Goal: Task Accomplishment & Management: Complete application form

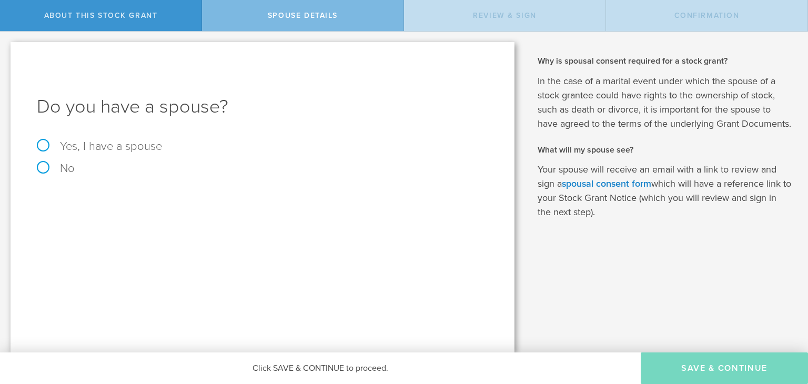
click at [100, 103] on h1 "Do you have a spouse?" at bounding box center [262, 106] width 451 height 25
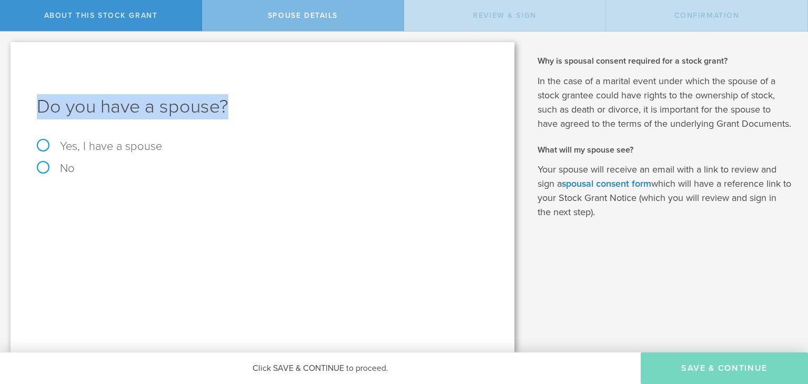
click at [100, 103] on h1 "Do you have a spouse?" at bounding box center [262, 106] width 451 height 25
copy h1 "Do you have a spouse?"
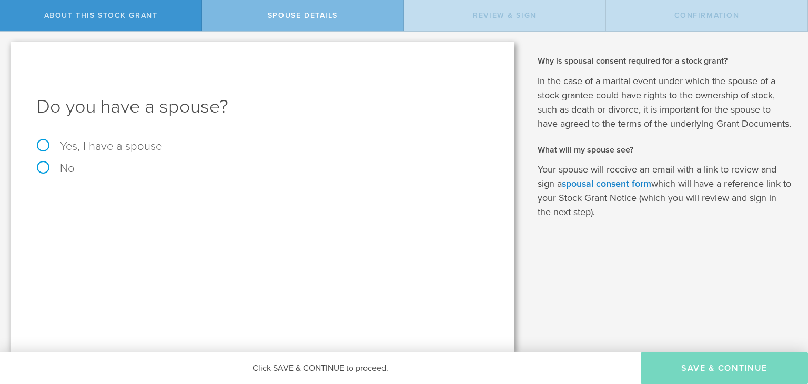
click at [59, 171] on label "No" at bounding box center [262, 169] width 451 height 12
click at [7, 48] on input "No" at bounding box center [3, 40] width 7 height 17
radio input "true"
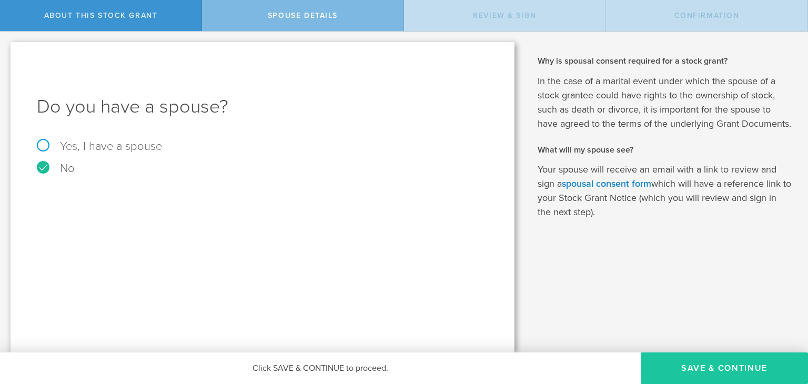
click at [714, 365] on button "Save & Continue" at bounding box center [724, 368] width 167 height 32
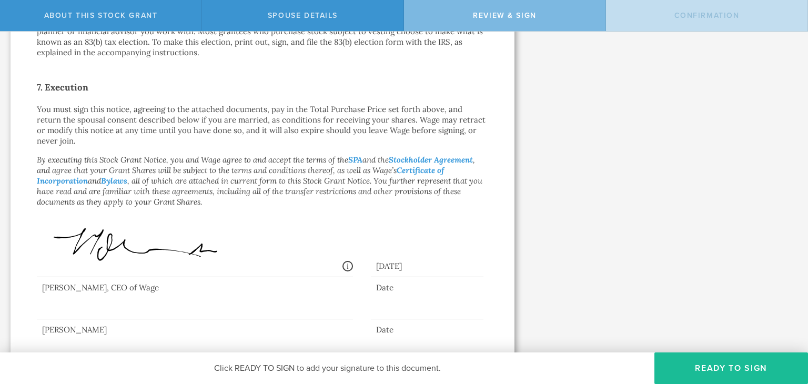
scroll to position [792, 0]
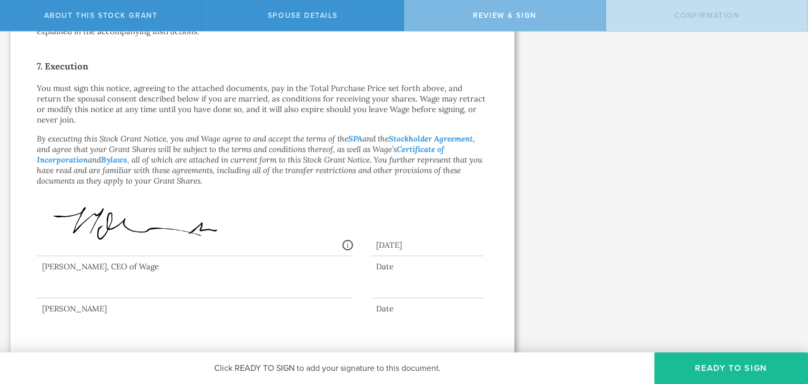
click at [91, 307] on div "[PERSON_NAME]" at bounding box center [195, 309] width 316 height 11
click at [78, 307] on div "[PERSON_NAME]" at bounding box center [195, 309] width 316 height 11
click at [89, 307] on div "[PERSON_NAME]" at bounding box center [195, 309] width 316 height 11
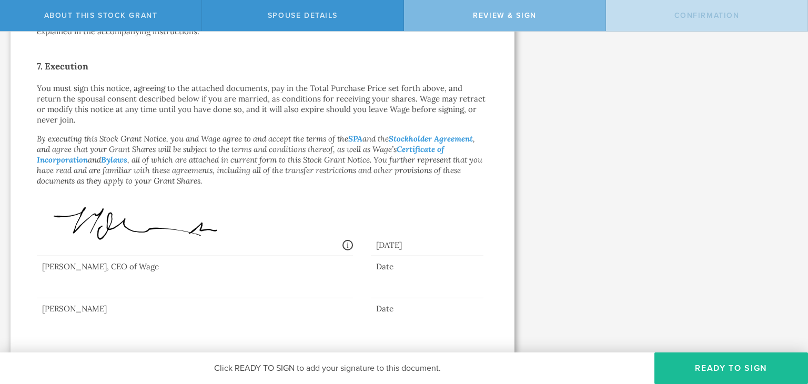
click at [408, 309] on div "Date" at bounding box center [427, 309] width 113 height 11
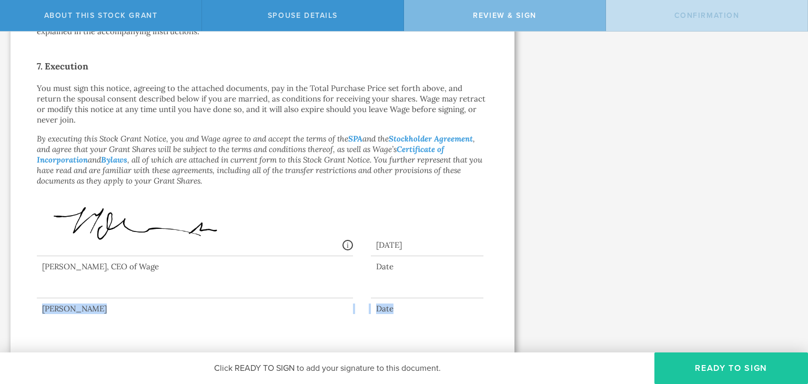
click at [736, 368] on button "Ready to Sign" at bounding box center [731, 368] width 154 height 32
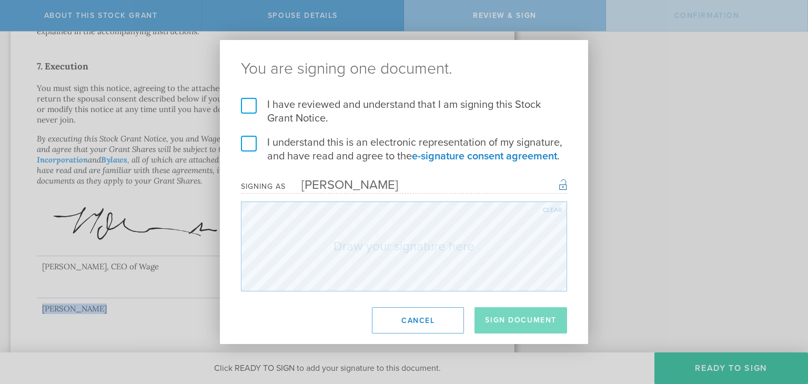
click at [275, 106] on label "I have reviewed and understand that I am signing this Stock Grant Notice." at bounding box center [404, 111] width 326 height 27
click at [0, 0] on input "I have reviewed and understand that I am signing this Stock Grant Notice." at bounding box center [0, 0] width 0 height 0
click at [260, 140] on label "I understand this is an electronic representation of my signature, and have rea…" at bounding box center [404, 149] width 326 height 27
click at [0, 0] on input "I understand this is an electronic representation of my signature, and have rea…" at bounding box center [0, 0] width 0 height 0
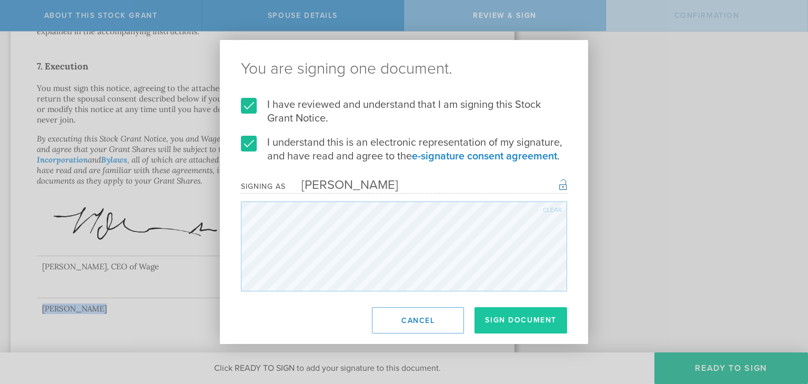
click at [520, 320] on button "Sign Document" at bounding box center [520, 320] width 93 height 26
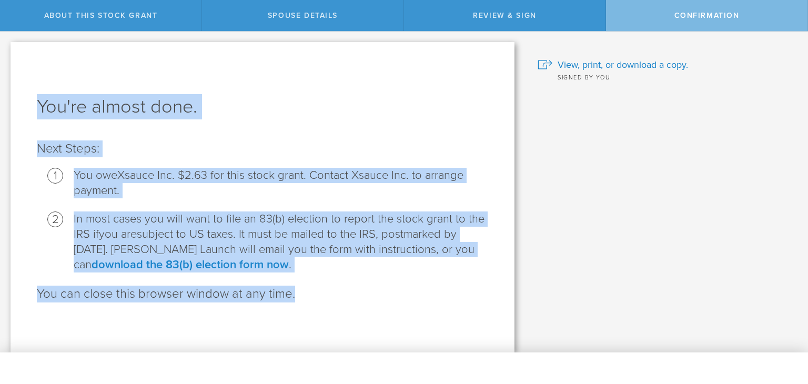
scroll to position [0, 0]
click at [343, 232] on li "In most cases you will want to file an 83(b) election to report the stock grant…" at bounding box center [281, 241] width 415 height 61
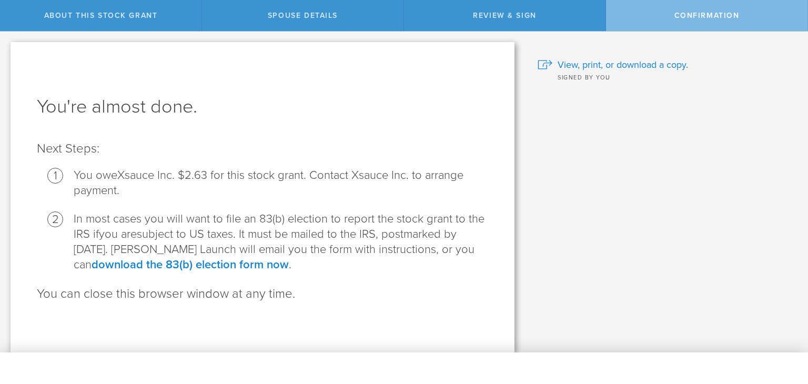
click at [296, 236] on li "In most cases you will want to file an 83(b) election to report the stock grant…" at bounding box center [281, 241] width 415 height 61
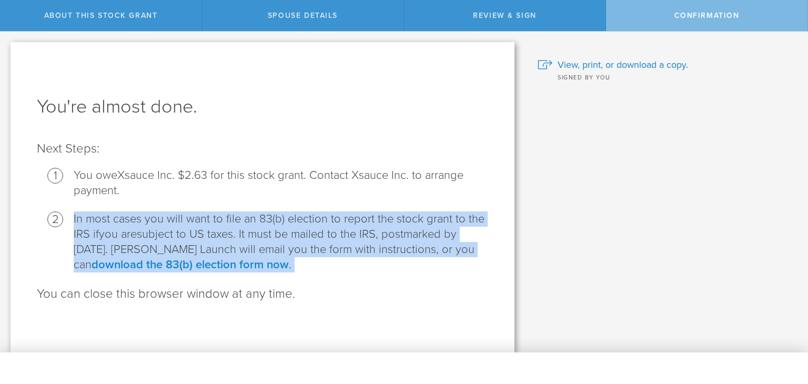
click at [325, 236] on li "In most cases you will want to file an 83(b) election to report the stock grant…" at bounding box center [281, 241] width 415 height 61
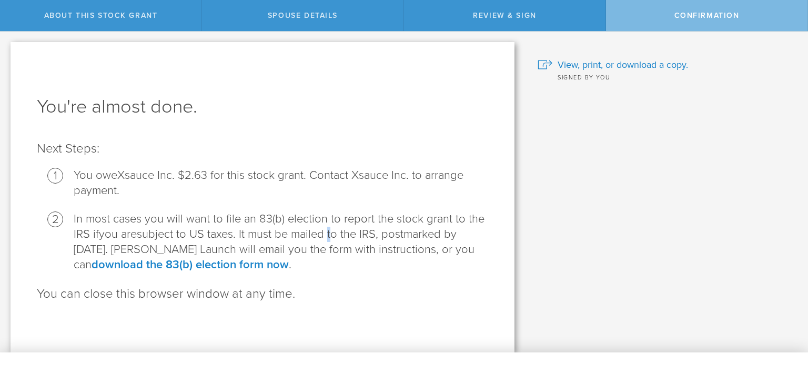
click at [325, 236] on li "In most cases you will want to file an 83(b) election to report the stock grant…" at bounding box center [281, 241] width 415 height 61
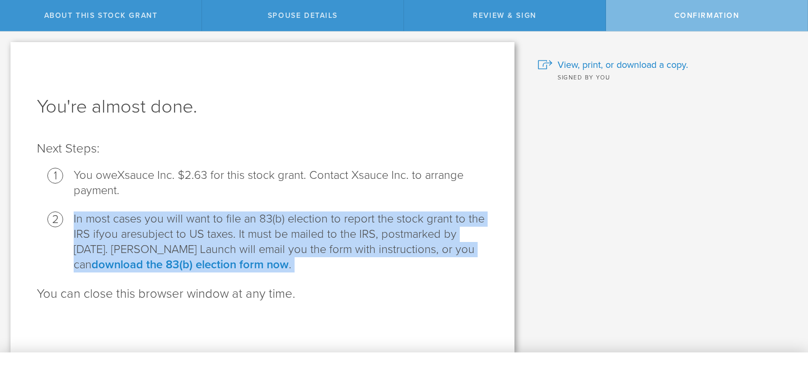
click at [325, 236] on li "In most cases you will want to file an 83(b) election to report the stock grant…" at bounding box center [281, 241] width 415 height 61
click at [351, 236] on li "In most cases you will want to file an 83(b) election to report the stock grant…" at bounding box center [281, 241] width 415 height 61
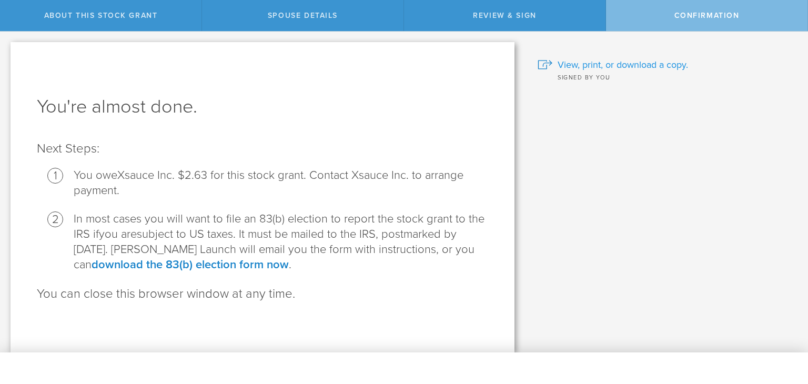
click at [605, 64] on span "View, print, or download a copy." at bounding box center [623, 65] width 130 height 14
click at [0, 63] on div "Xsauce Inc. is granting you 262,814 shares of stock Let’s walk you through the …" at bounding box center [262, 192] width 525 height 321
